Goal: Task Accomplishment & Management: Manage account settings

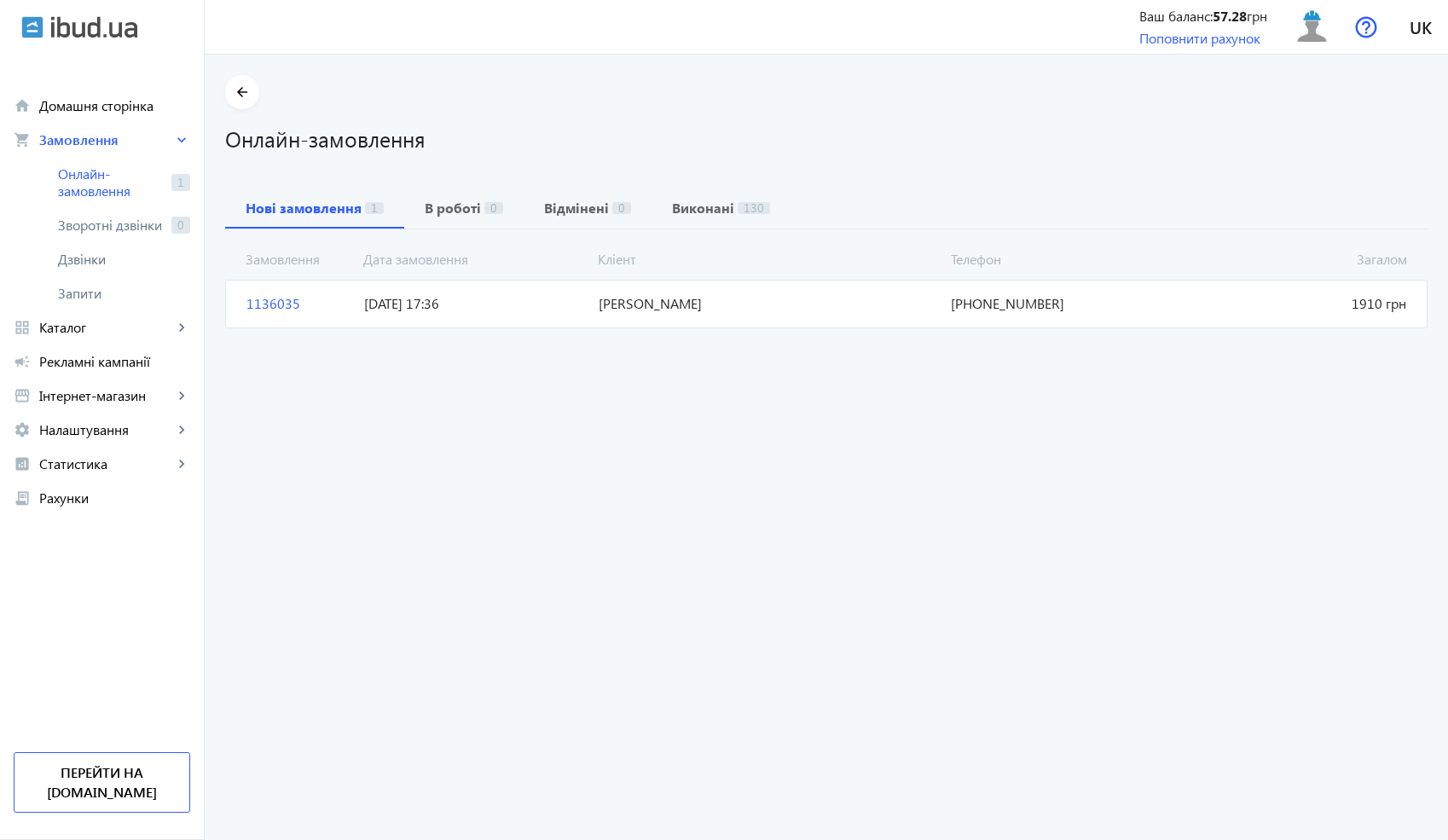
click at [432, 303] on span "[DATE] 17:36" at bounding box center [474, 304] width 234 height 19
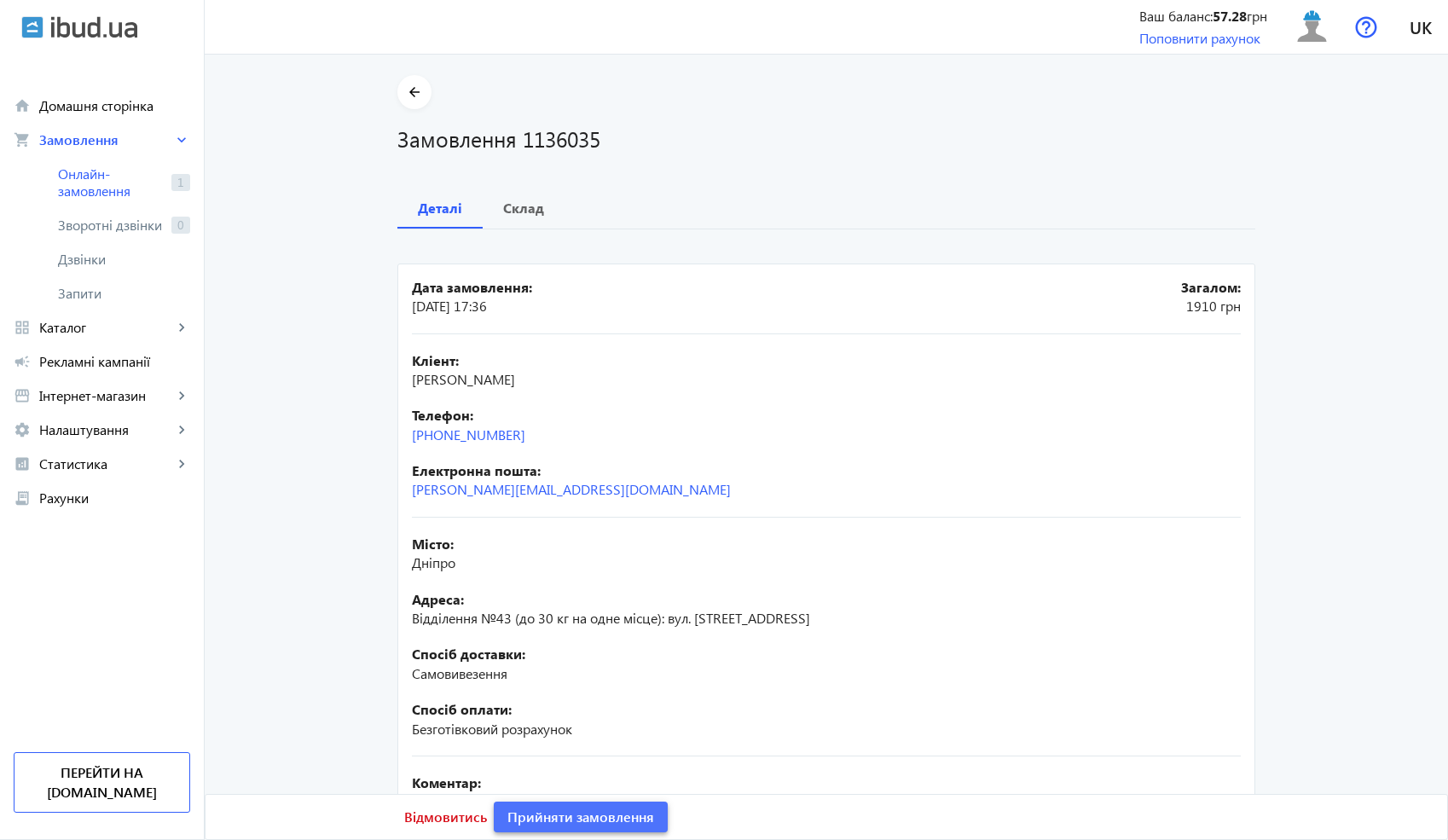
click at [587, 820] on span "Прийняти замовлення" at bounding box center [581, 818] width 147 height 19
click at [575, 484] on div "Електронна пошта: [PERSON_NAME][EMAIL_ADDRESS][DOMAIN_NAME]" at bounding box center [826, 480] width 829 height 39
drag, startPoint x: 526, startPoint y: 434, endPoint x: 396, endPoint y: 433, distance: 130.0
click at [398, 433] on mat-card "Дата замовлення: [DATE] 17:36 Загалом: 1910 грн Кліент: [PERSON_NAME] Телефон: …" at bounding box center [826, 622] width 858 height 716
copy link "[PHONE_NUMBER]"
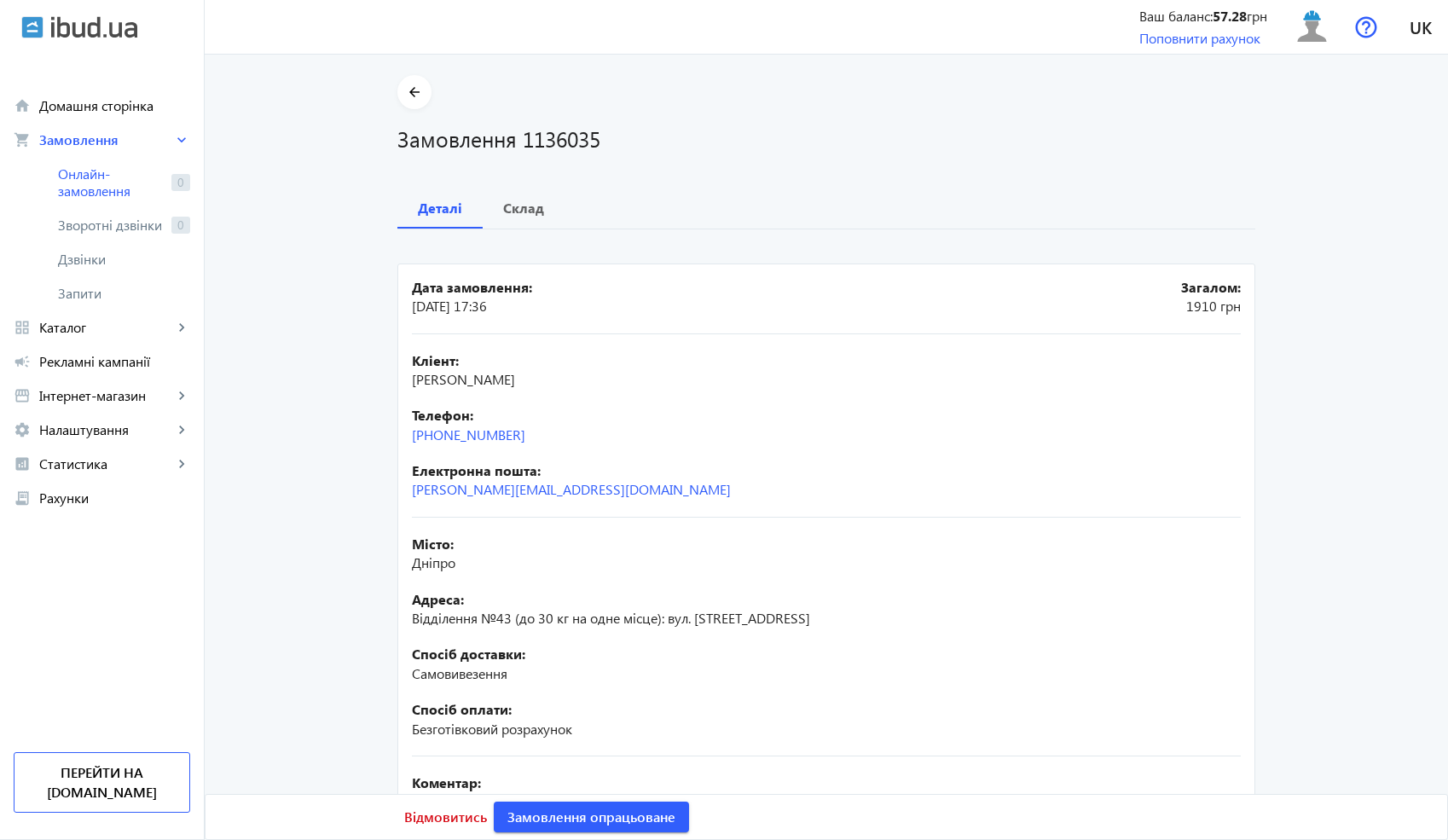
click at [560, 138] on h1 "Замовлення 1136035" at bounding box center [826, 138] width 858 height 30
copy h1 "1136035"
drag, startPoint x: 549, startPoint y: 379, endPoint x: 401, endPoint y: 384, distance: 148.1
click at [401, 384] on mat-card "Дата замовлення: [DATE] 17:36 Загалом: 1910 грн Кліент: [PERSON_NAME] Телефон: …" at bounding box center [826, 622] width 858 height 716
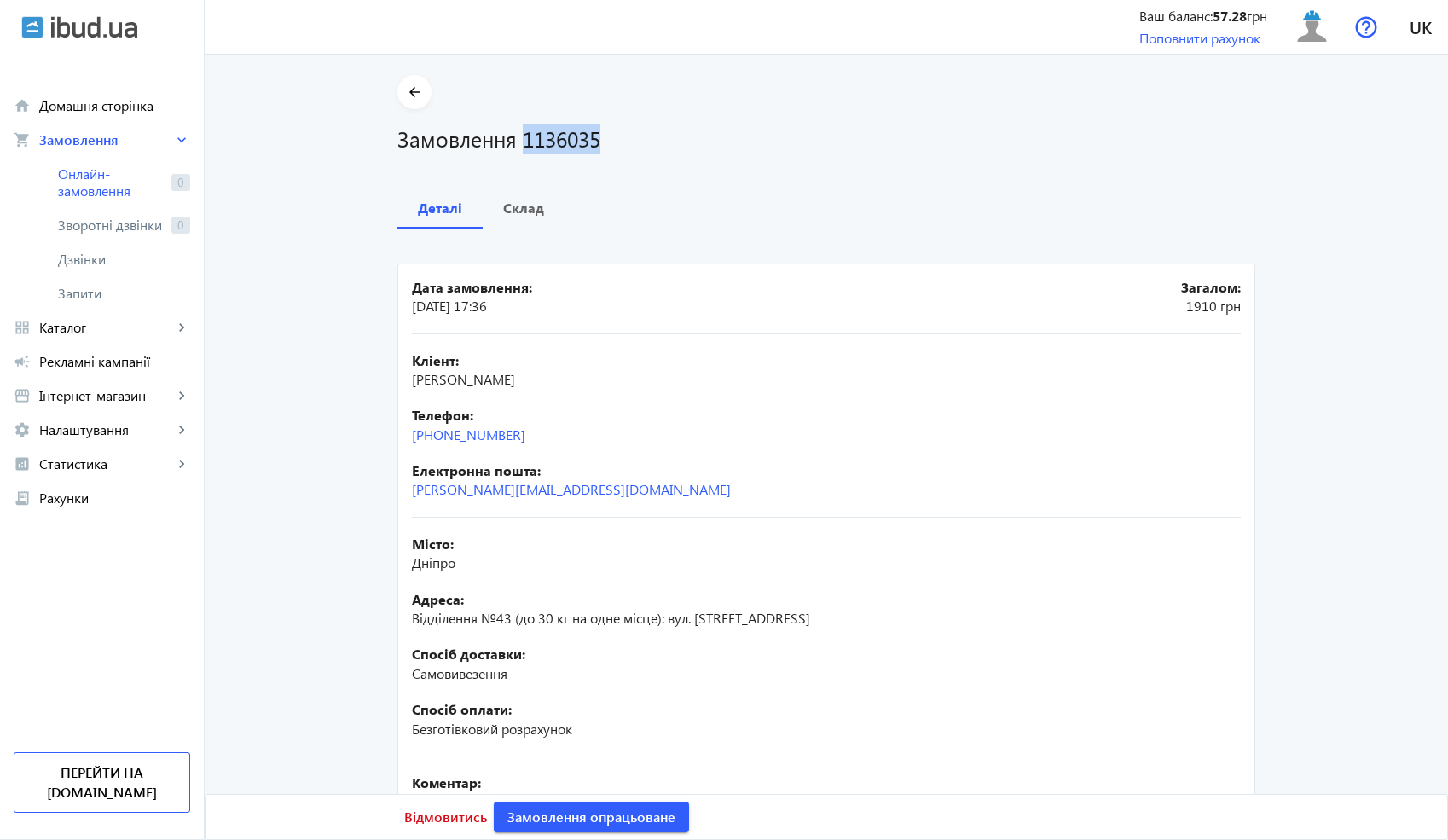
copy span "[PERSON_NAME]"
drag, startPoint x: 456, startPoint y: 569, endPoint x: 410, endPoint y: 562, distance: 46.5
click at [412, 562] on div "Місто: Дніпро" at bounding box center [826, 554] width 829 height 39
copy span "Дніпро"
drag, startPoint x: 792, startPoint y: 625, endPoint x: 400, endPoint y: 611, distance: 392.2
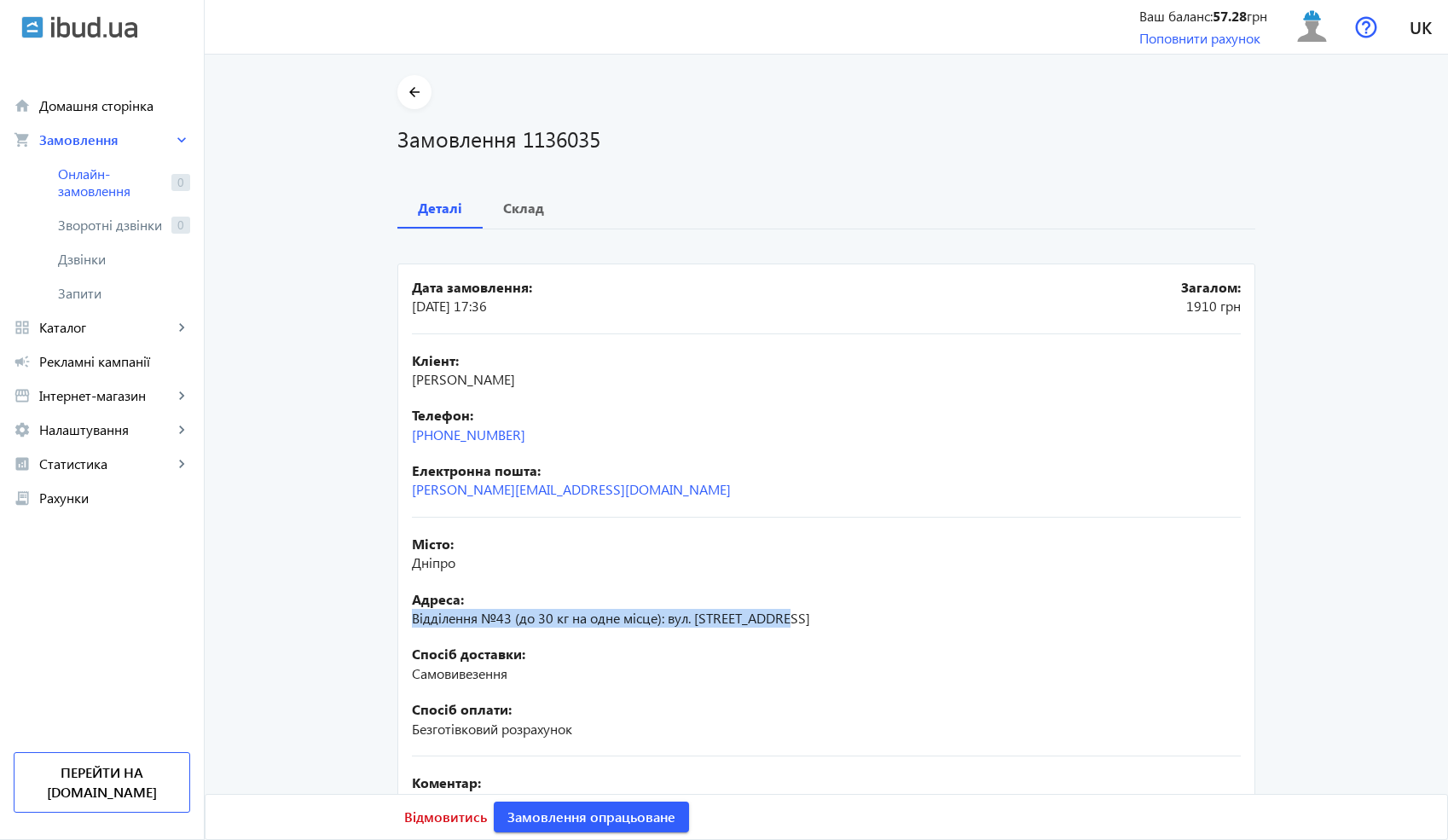
click at [400, 611] on mat-card "Дата замовлення: [DATE] 17:36 Загалом: 1910 грн Кліент: [PERSON_NAME] Телефон: …" at bounding box center [826, 622] width 858 height 716
copy span "Відділення №43 (до 30 кг на одне місце): вул. [STREET_ADDRESS]"
click at [533, 218] on span "Склад" at bounding box center [524, 208] width 41 height 41
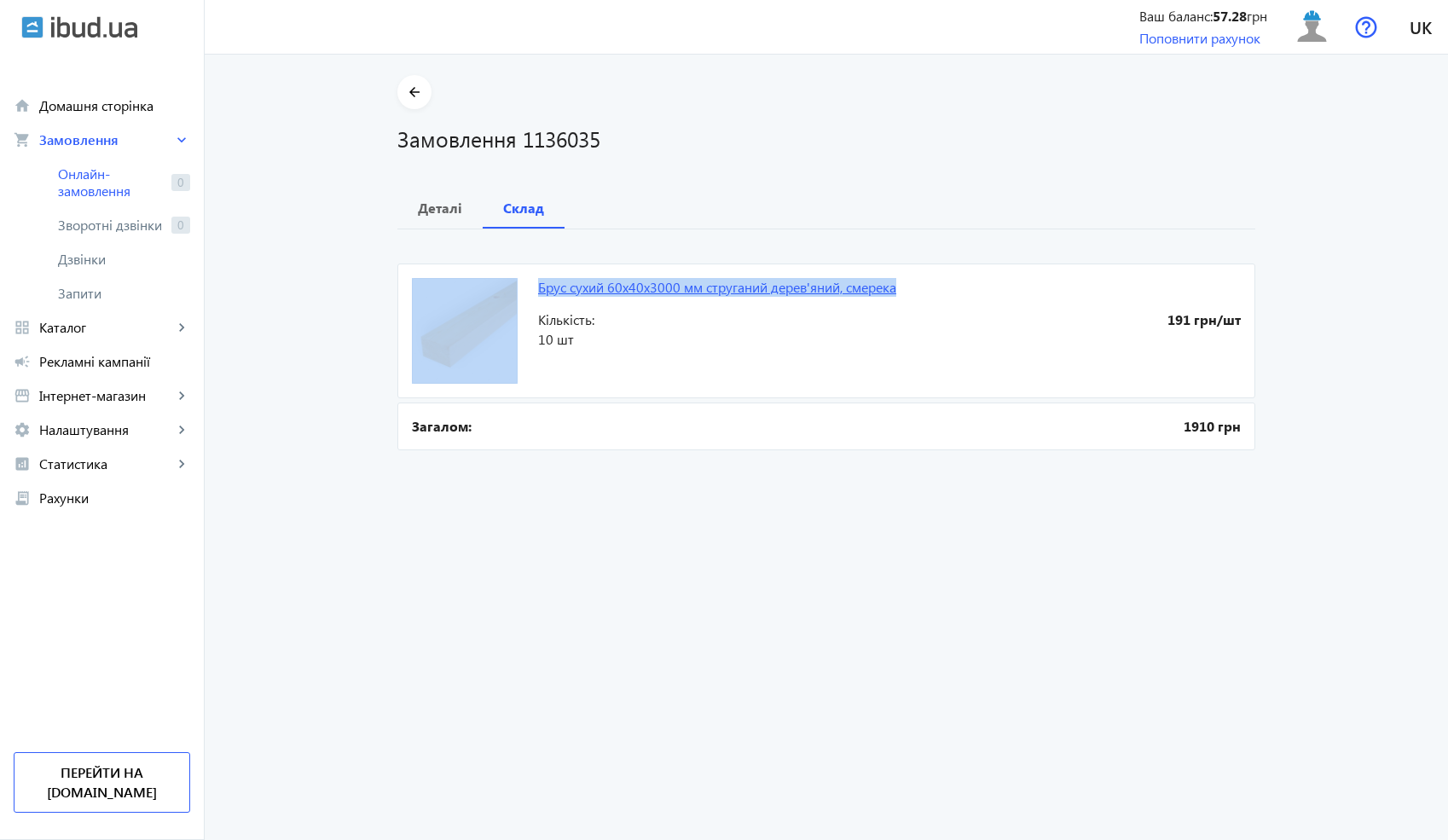
drag, startPoint x: 917, startPoint y: 290, endPoint x: 534, endPoint y: 292, distance: 383.0
click at [534, 292] on mat-card "Брус сухий 60x40x3000 мм струганий дерев'яний, смерека 191 грн/шт Кількість: 10…" at bounding box center [826, 331] width 858 height 135
copy mat-card "Брус сухий 60x40x3000 мм струганий дерев'яний, смерека"
